Goal: Task Accomplishment & Management: Manage account settings

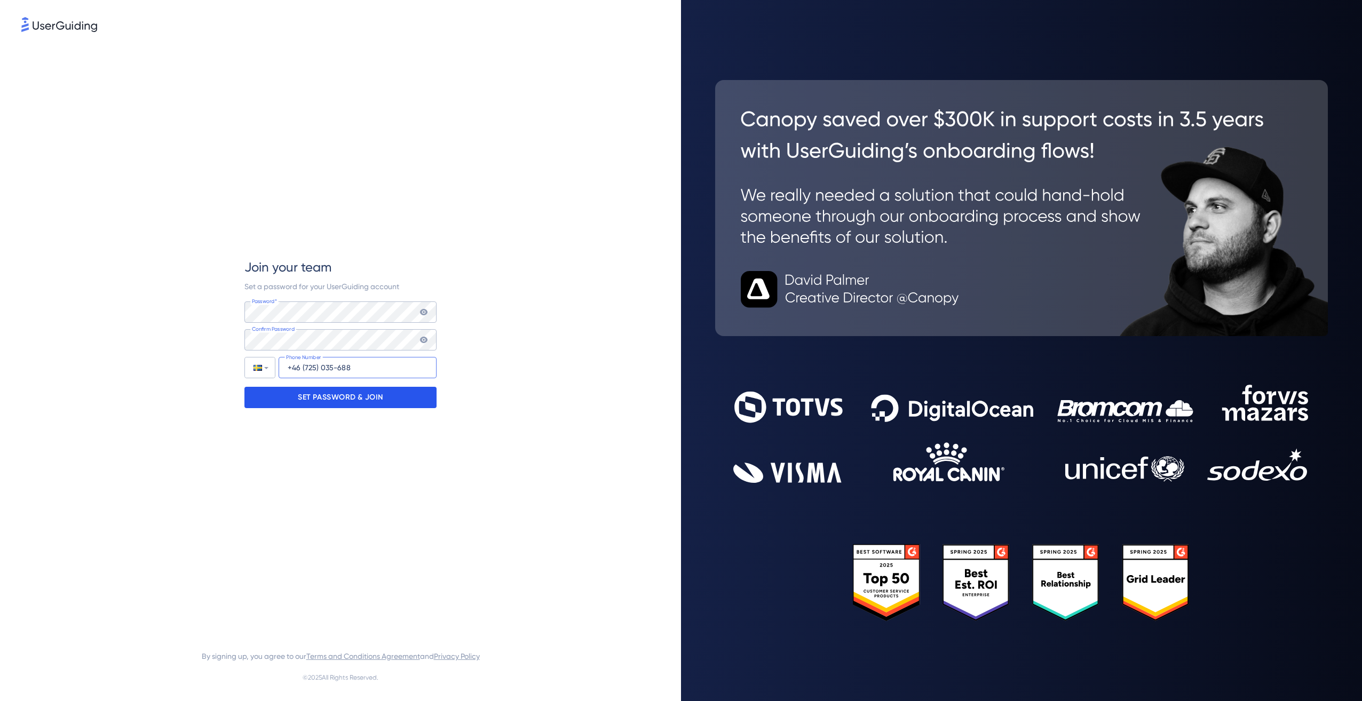
type input "+46 (725) 035-688"
click at [356, 394] on p "SET PASSWORD & JOIN" at bounding box center [340, 397] width 85 height 17
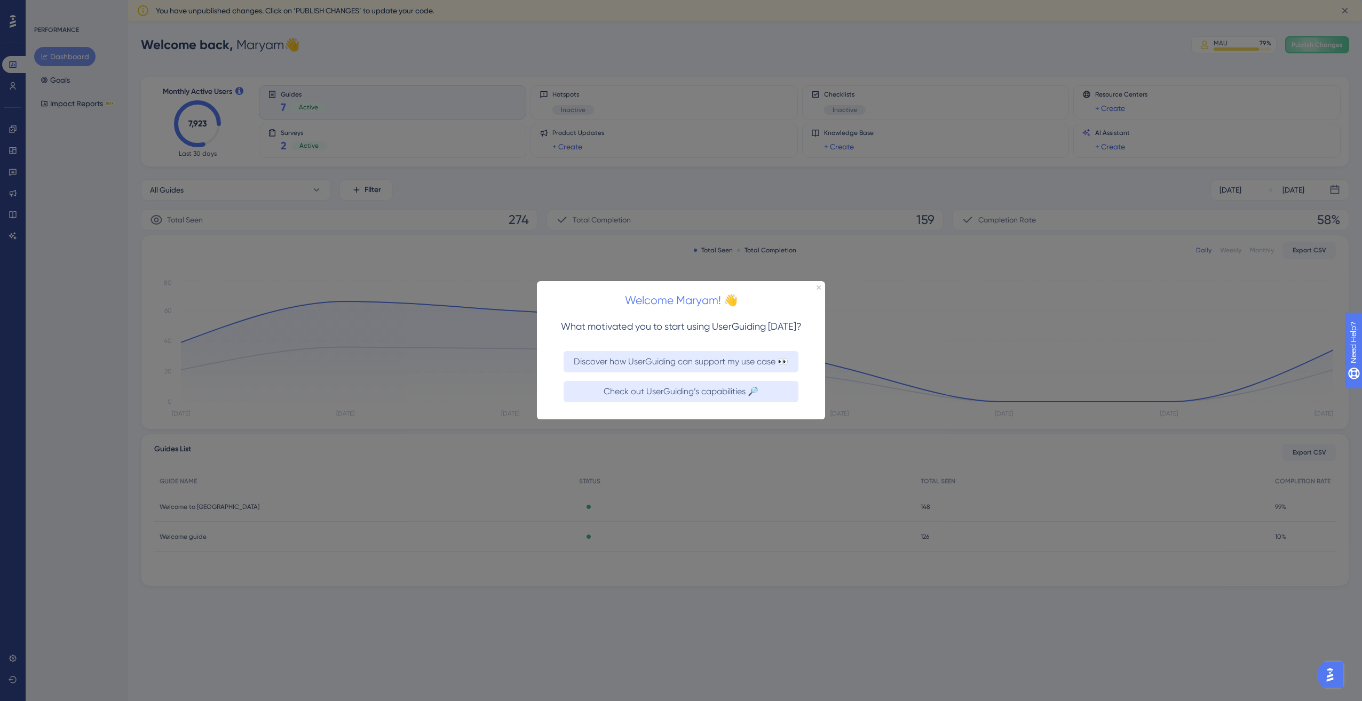
click at [821, 287] on div "Welcome Maryam! 👋" at bounding box center [681, 297] width 288 height 33
click at [817, 289] on icon "Close Preview" at bounding box center [819, 288] width 4 height 4
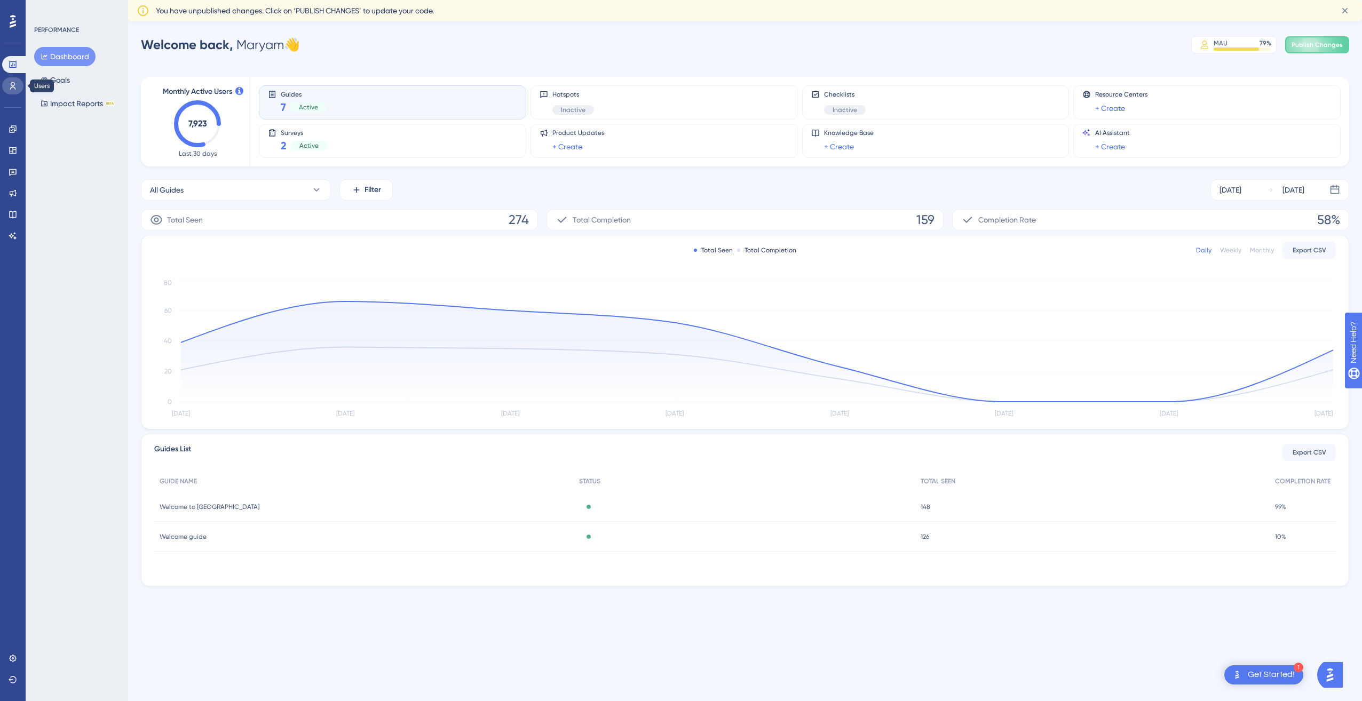
click at [7, 84] on link at bounding box center [12, 85] width 21 height 17
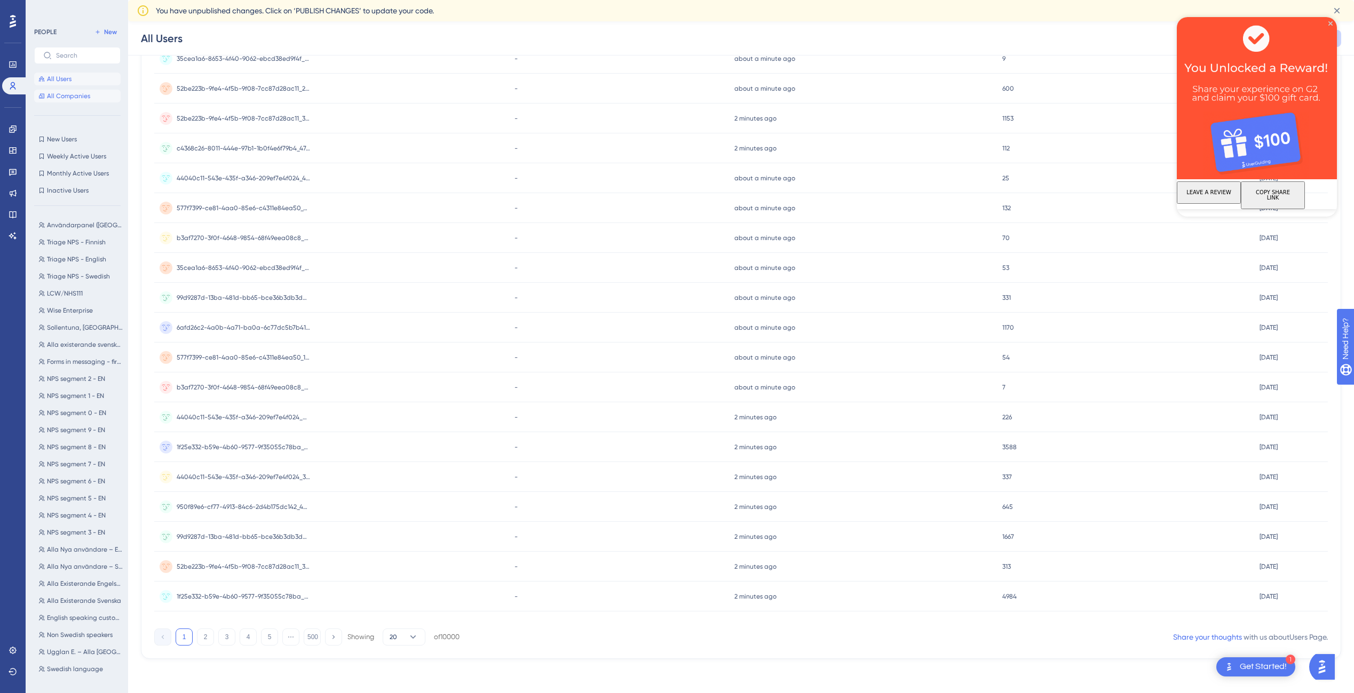
click at [67, 97] on span "All Companies" at bounding box center [68, 96] width 43 height 9
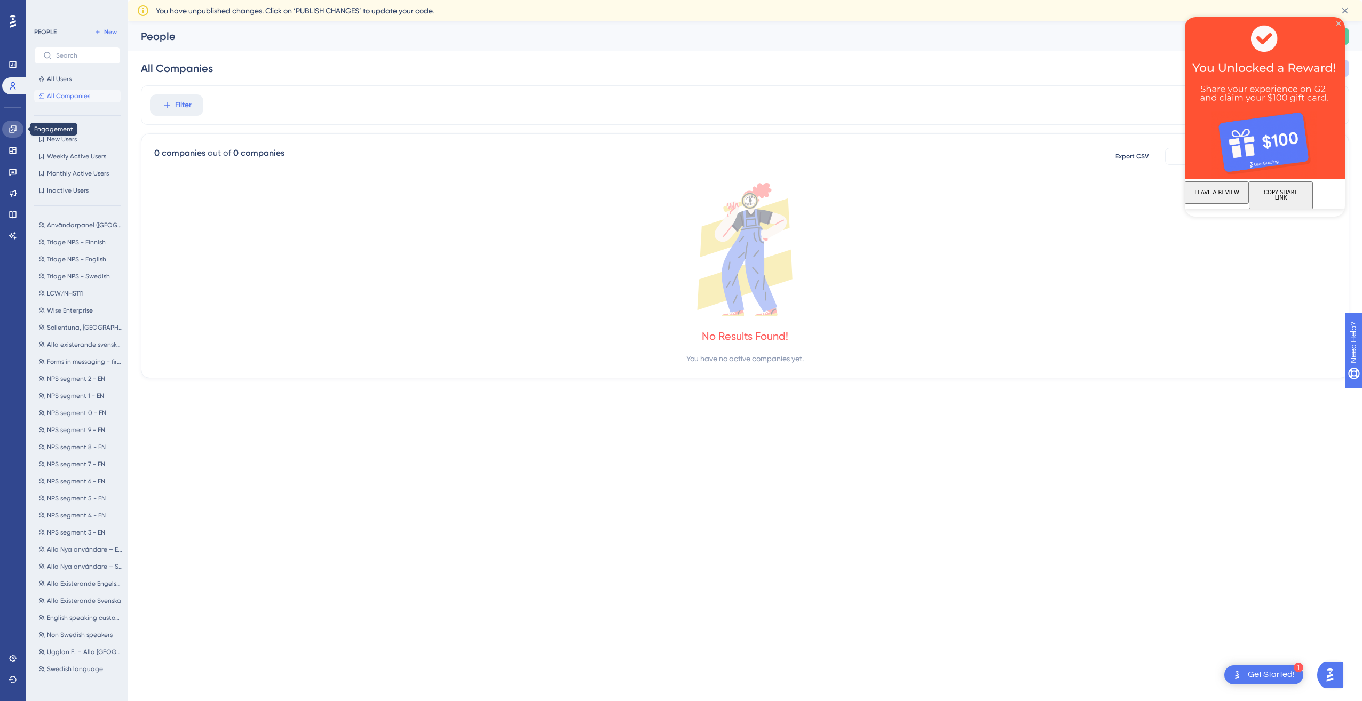
click at [7, 133] on link at bounding box center [12, 129] width 21 height 17
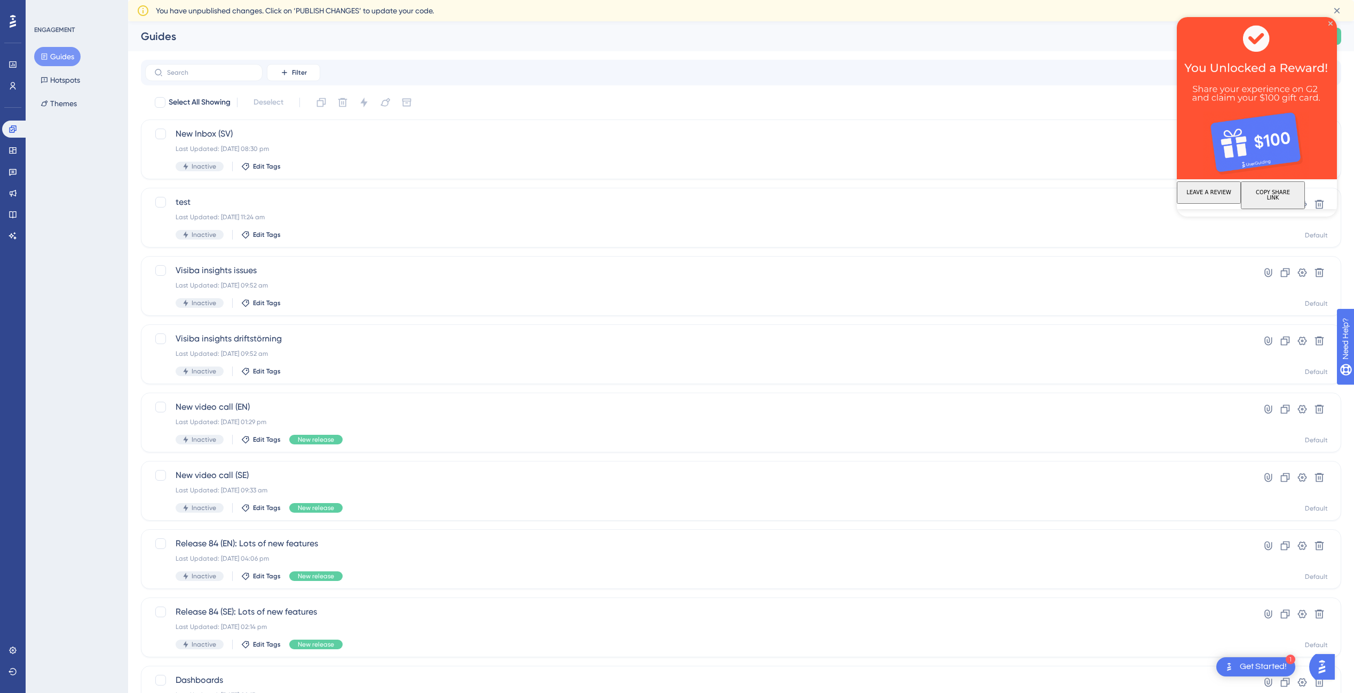
click at [1296, 193] on button "COPY SHARE LINK" at bounding box center [1273, 195] width 64 height 28
